Goal: Feedback & Contribution: Leave review/rating

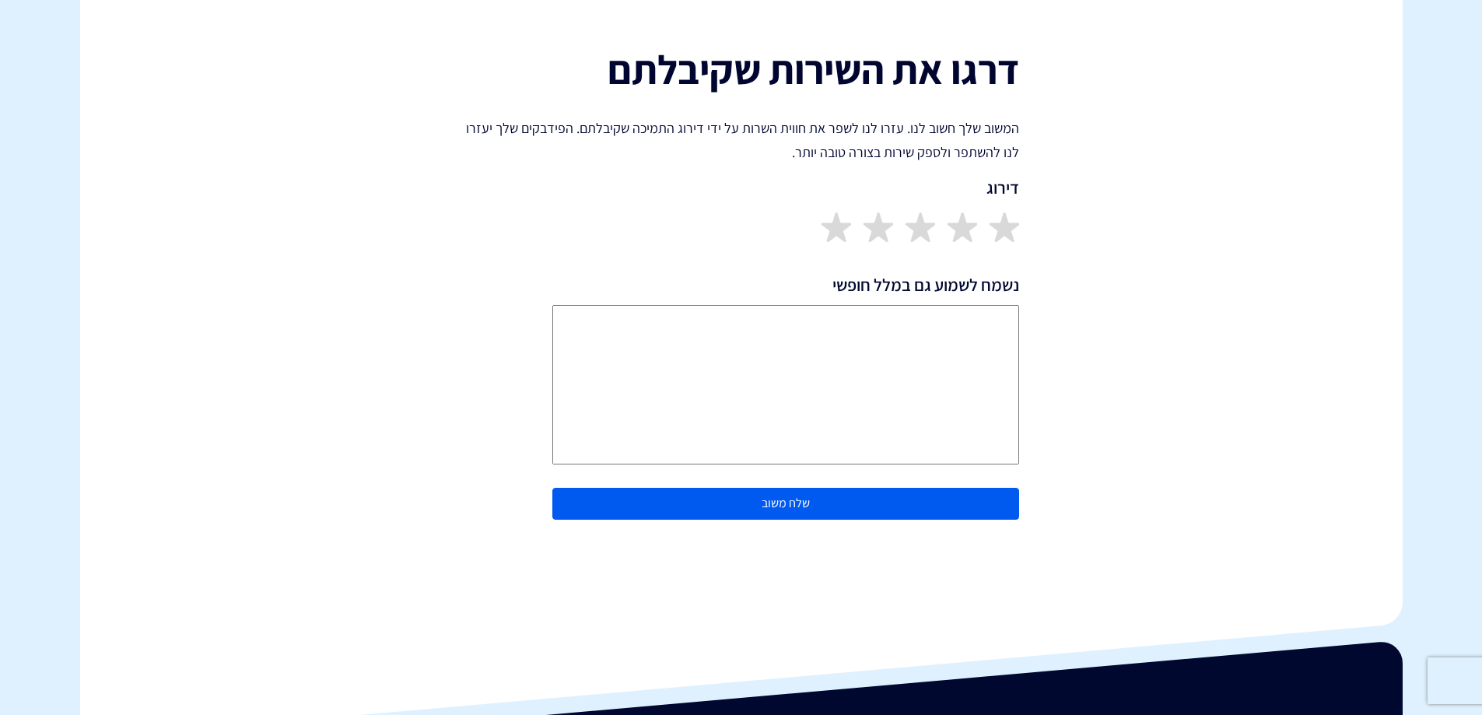
click at [941, 330] on textarea "נשמח לשמוע גם במלל חופשי" at bounding box center [785, 384] width 467 height 159
click at [1003, 229] on img at bounding box center [1004, 227] width 30 height 30
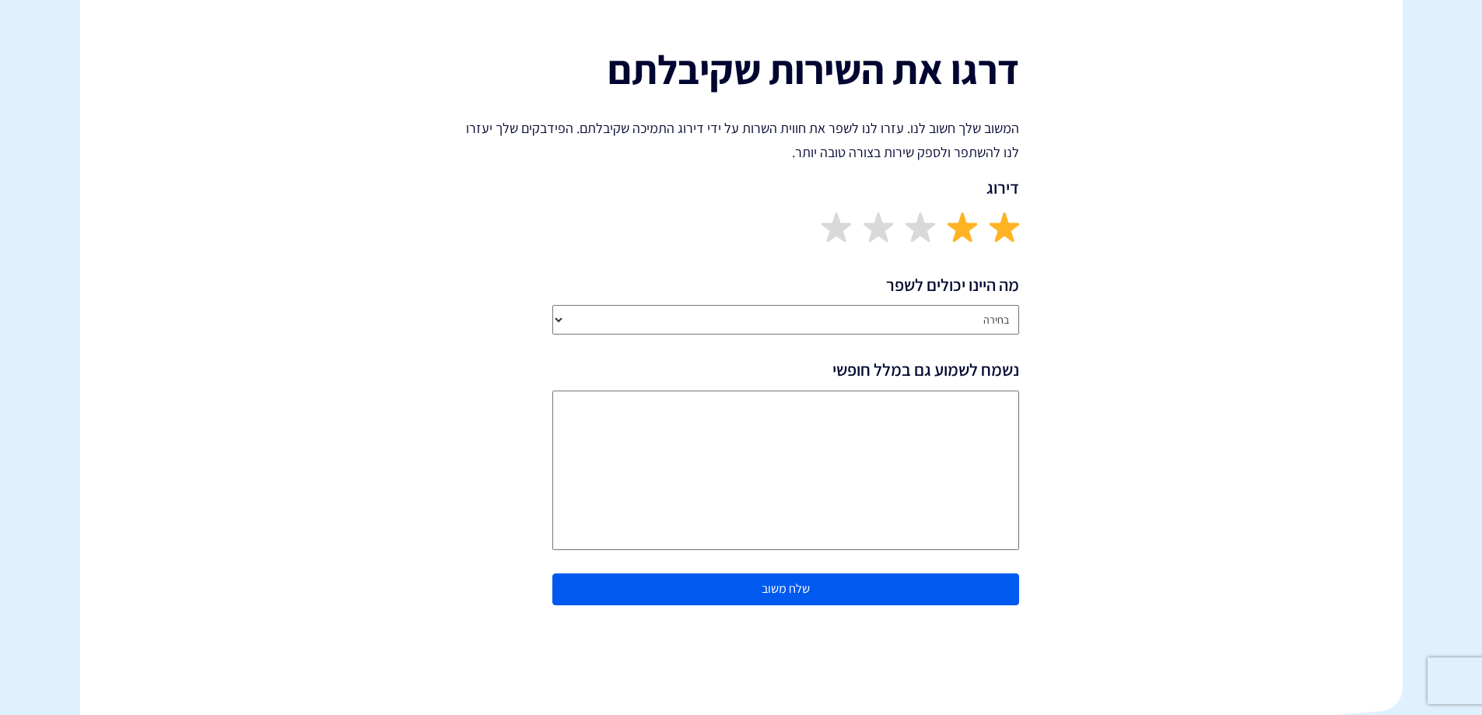
click at [968, 231] on img at bounding box center [962, 227] width 30 height 30
click at [917, 229] on img at bounding box center [920, 227] width 30 height 30
click at [881, 229] on img at bounding box center [878, 227] width 30 height 30
click at [830, 228] on img at bounding box center [836, 227] width 30 height 30
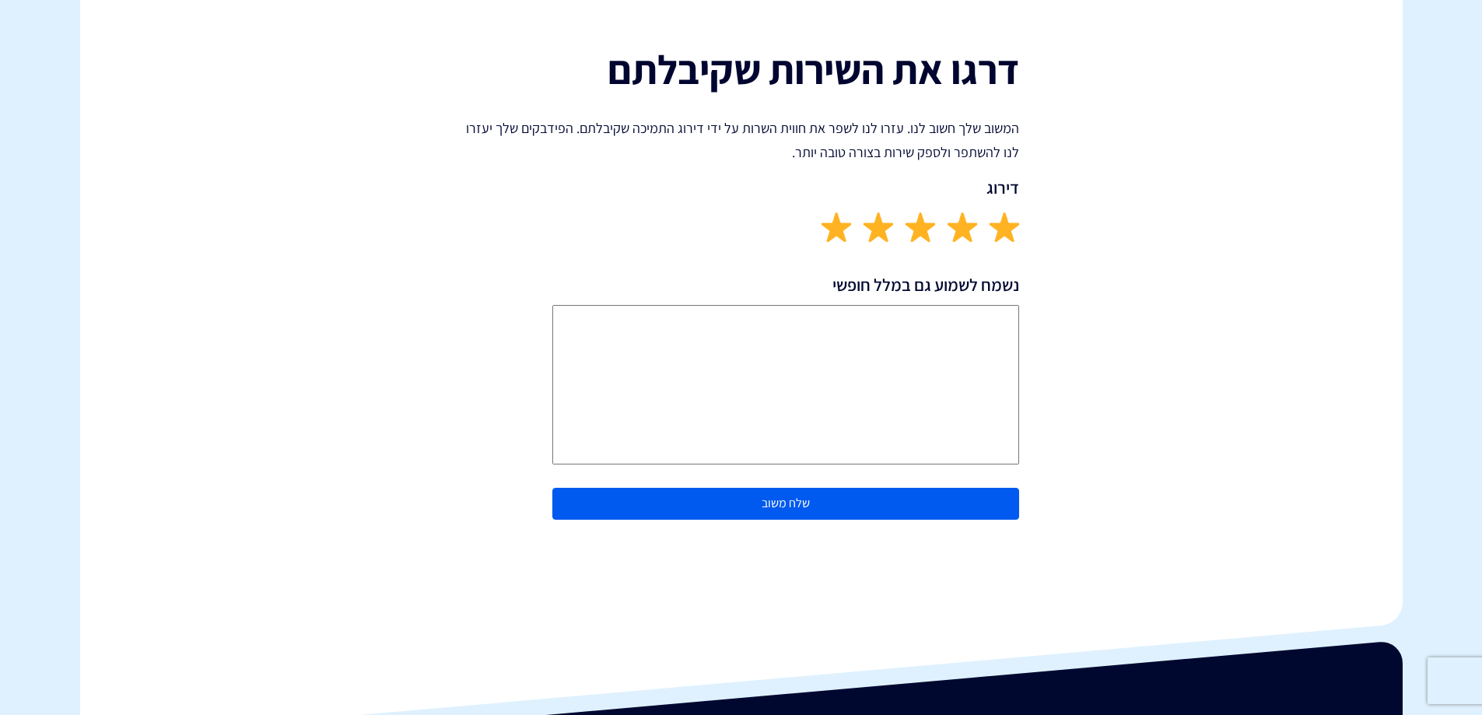
click at [933, 323] on textarea "נשמח לשמוע גם במלל חופשי" at bounding box center [785, 384] width 467 height 159
type textarea "נשמח לפגישה נוספת היום...טרם שוחים בסביבה כולל וואטסאפ"
click at [770, 506] on button "שלח משוב" at bounding box center [785, 504] width 467 height 32
